Goal: Find specific page/section: Find specific page/section

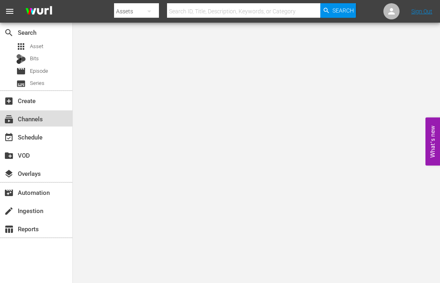
click at [47, 122] on div "subscriptions Channels" at bounding box center [36, 118] width 72 height 16
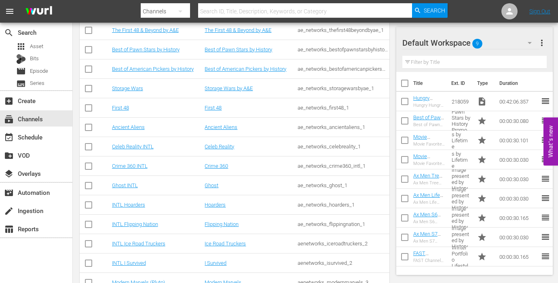
scroll to position [327, 0]
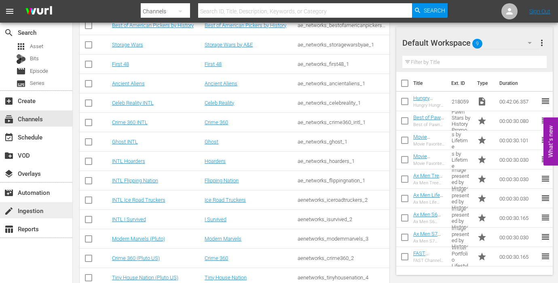
click at [44, 209] on div "create Ingestion" at bounding box center [22, 209] width 45 height 7
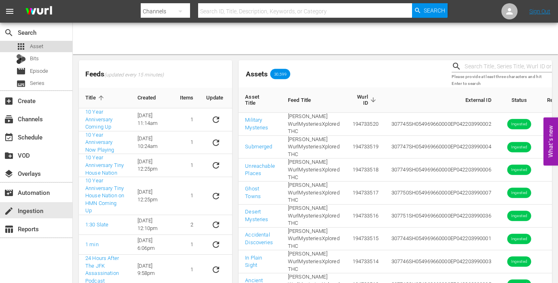
click at [39, 50] on span "Asset" at bounding box center [36, 46] width 13 height 8
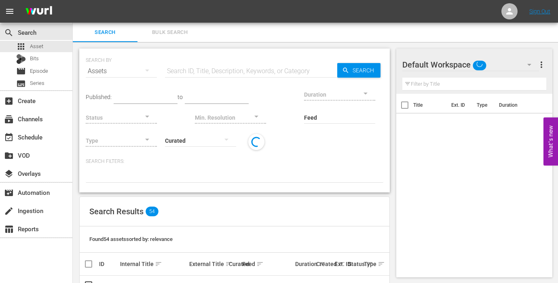
click at [333, 117] on input "Feed" at bounding box center [339, 117] width 71 height 29
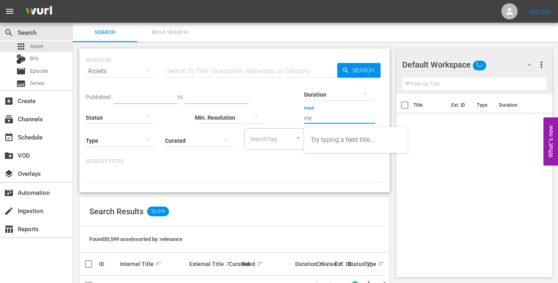
type input "m"
type input "u"
